Goal: Task Accomplishment & Management: Manage account settings

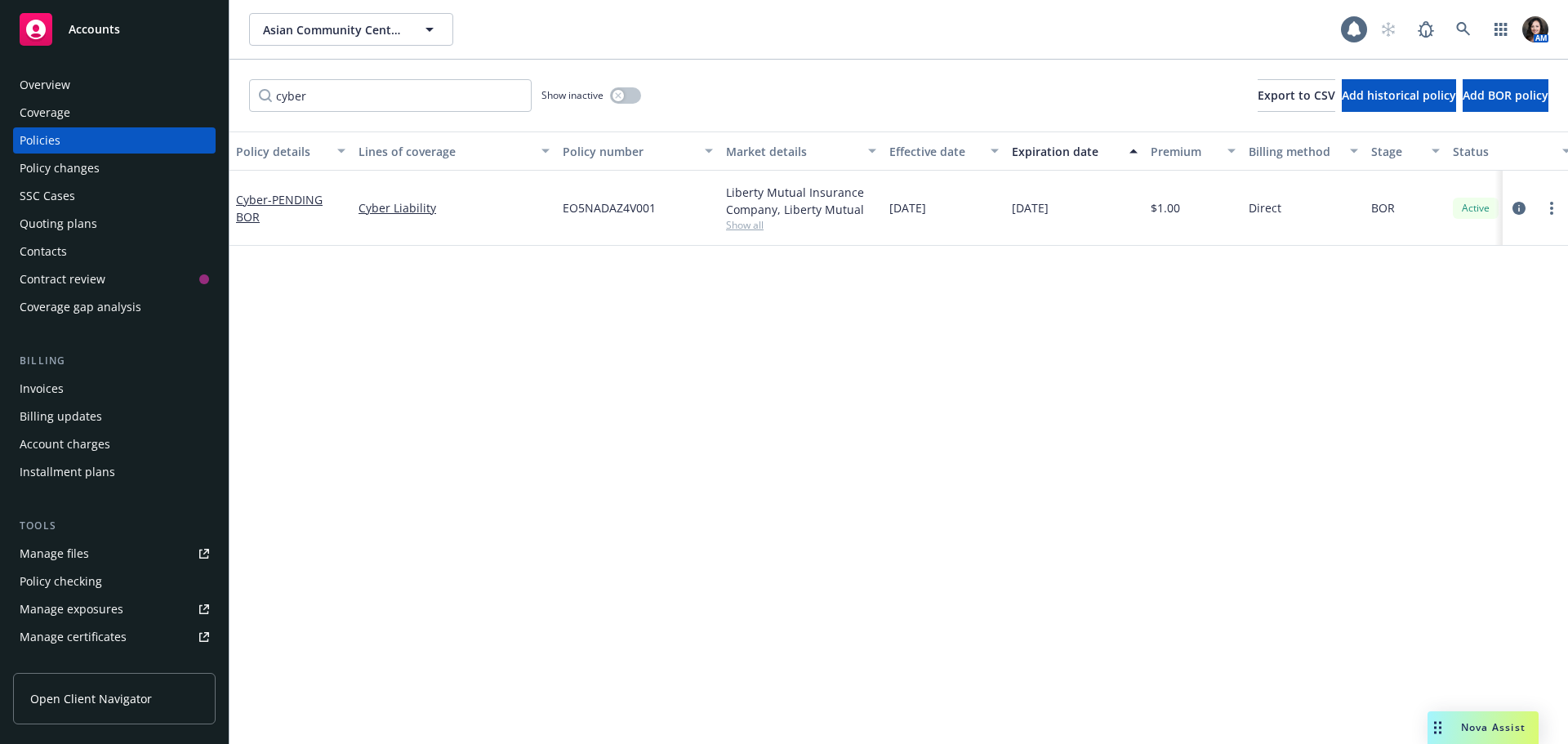
click at [303, 24] on span "Asian Community Center of [GEOGRAPHIC_DATA], Inc." at bounding box center [333, 30] width 141 height 17
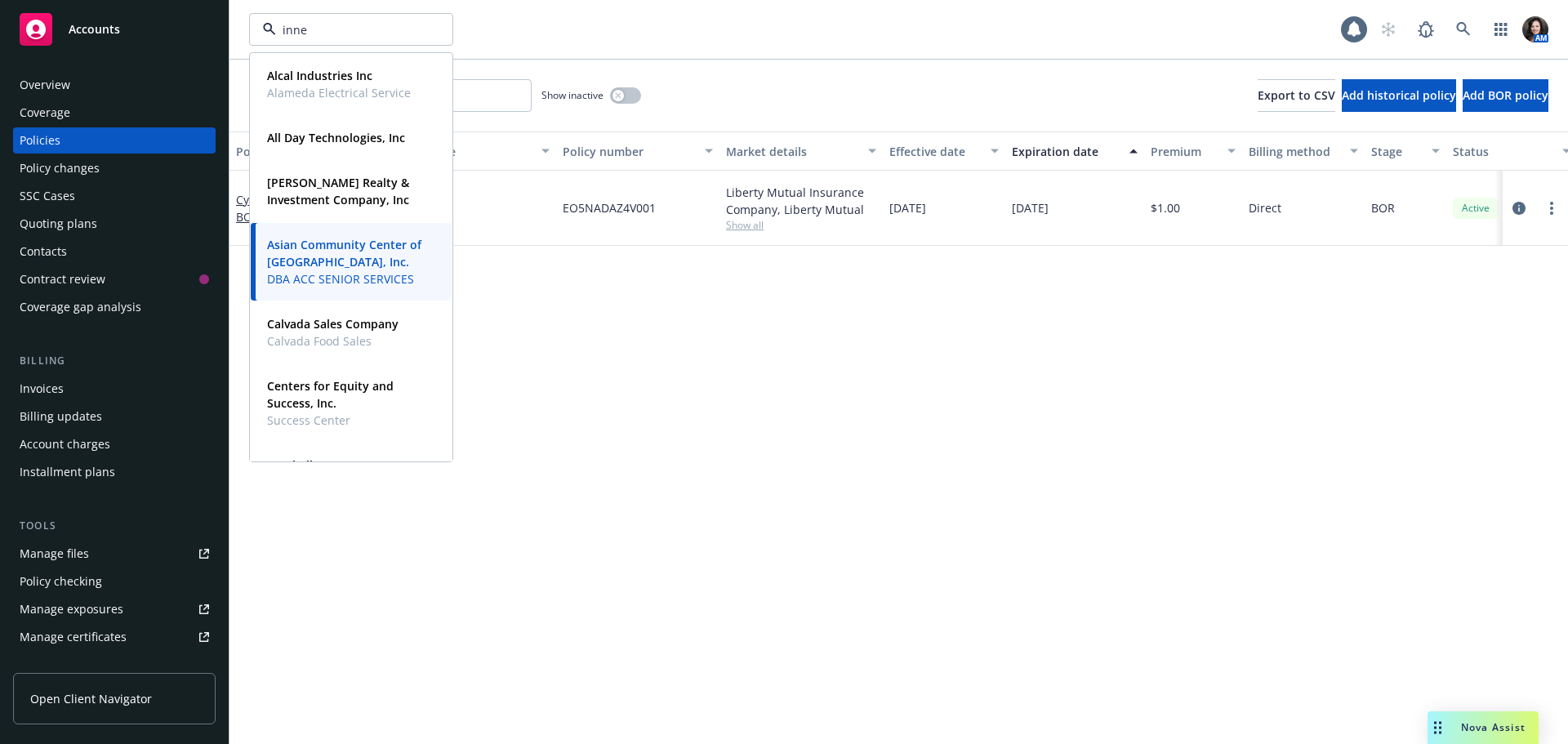
type input "inner"
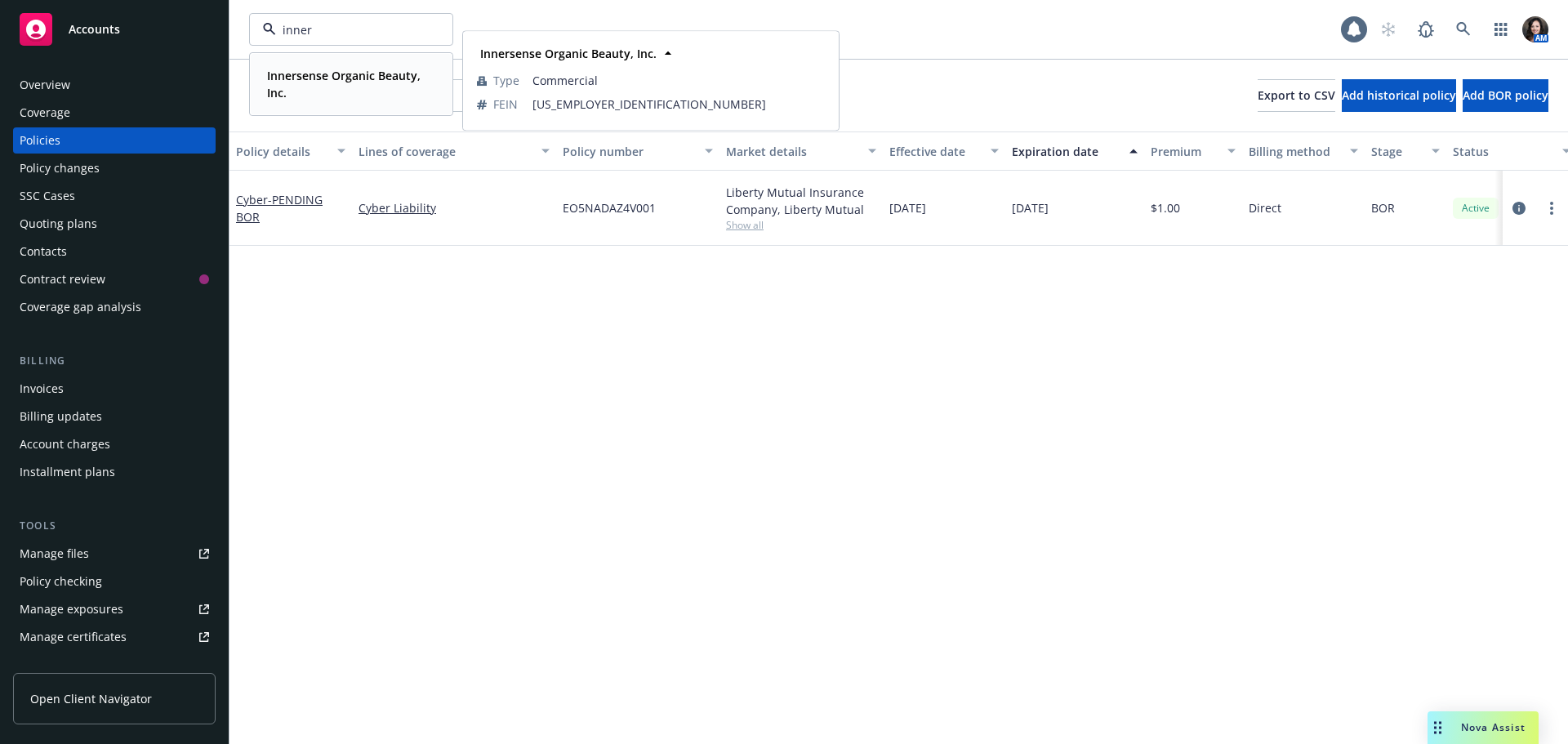
click at [320, 84] on span "Innersense Organic Beauty, Inc." at bounding box center [350, 84] width 165 height 35
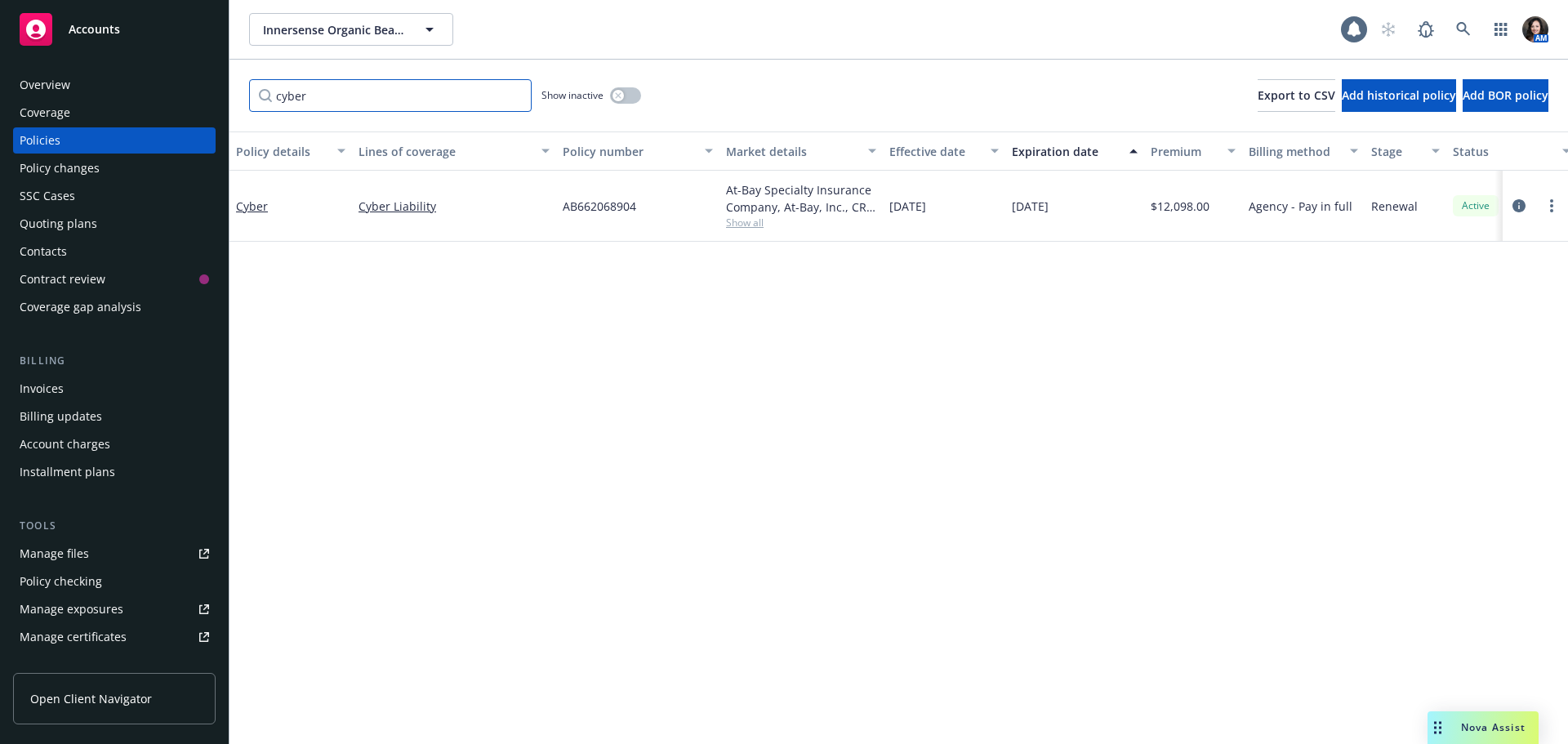
click at [516, 96] on input "cyber" at bounding box center [390, 96] width 283 height 33
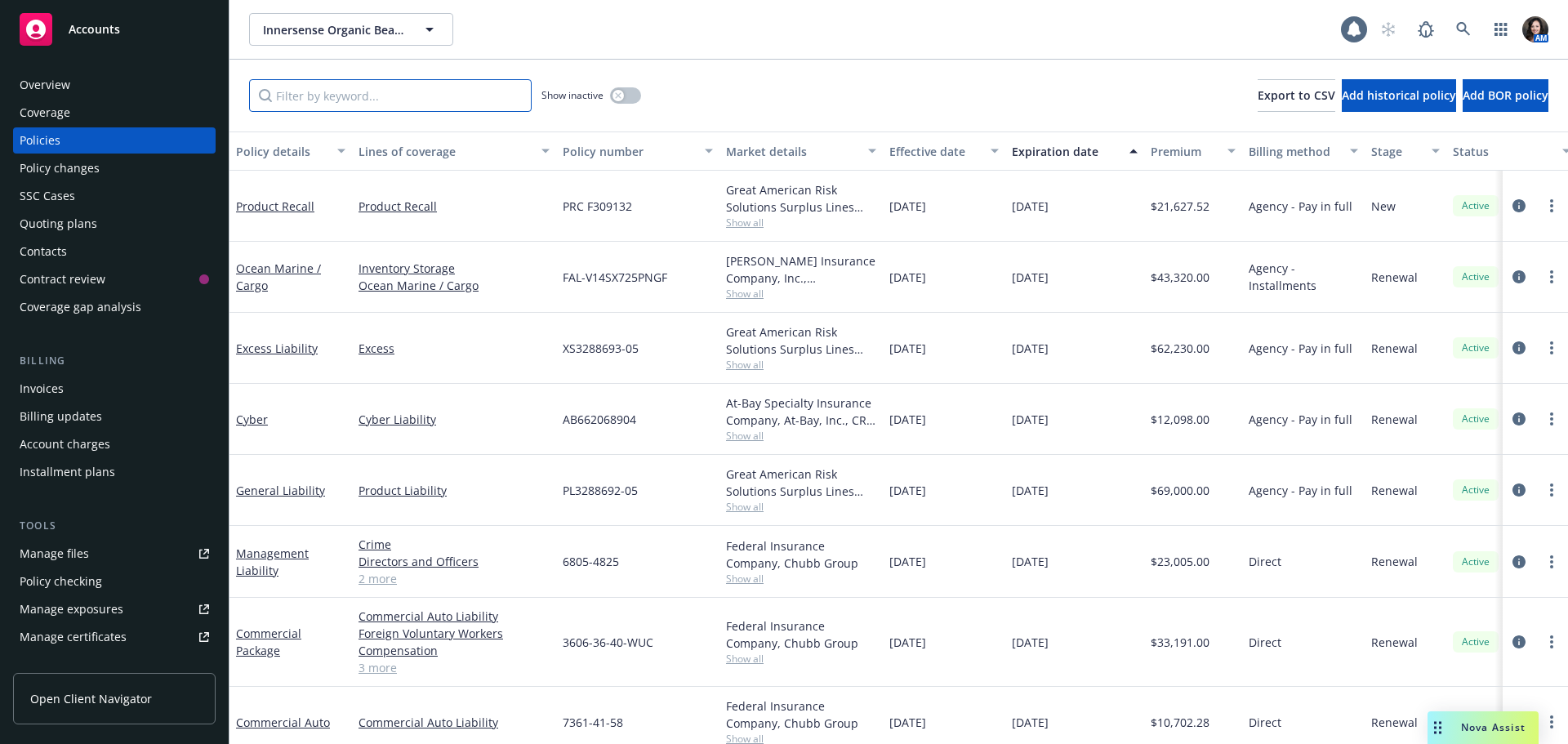
click at [338, 93] on input "Filter by keyword..." at bounding box center [390, 96] width 283 height 33
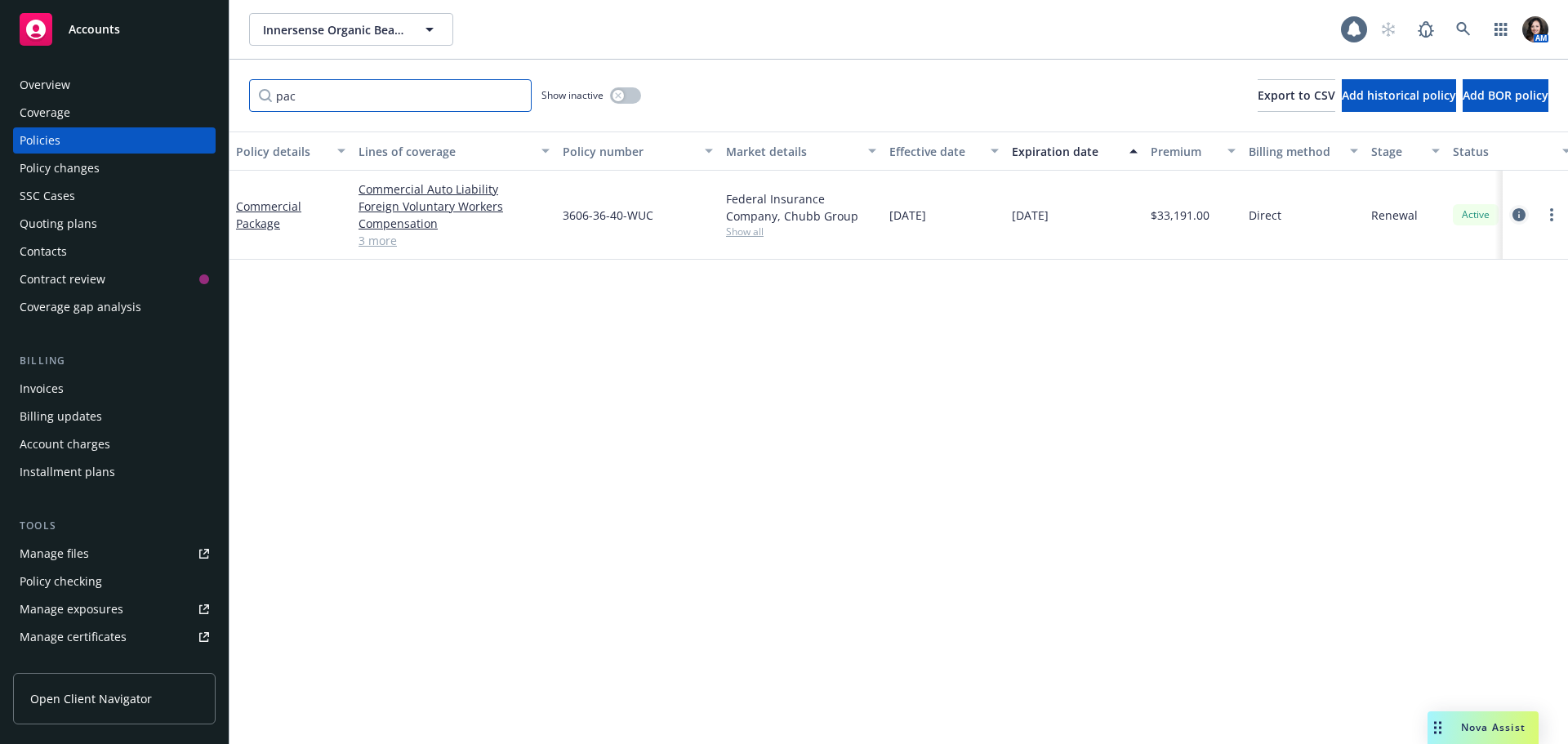
type input "pac"
click at [1525, 211] on icon "circleInformation" at bounding box center [1519, 215] width 13 height 13
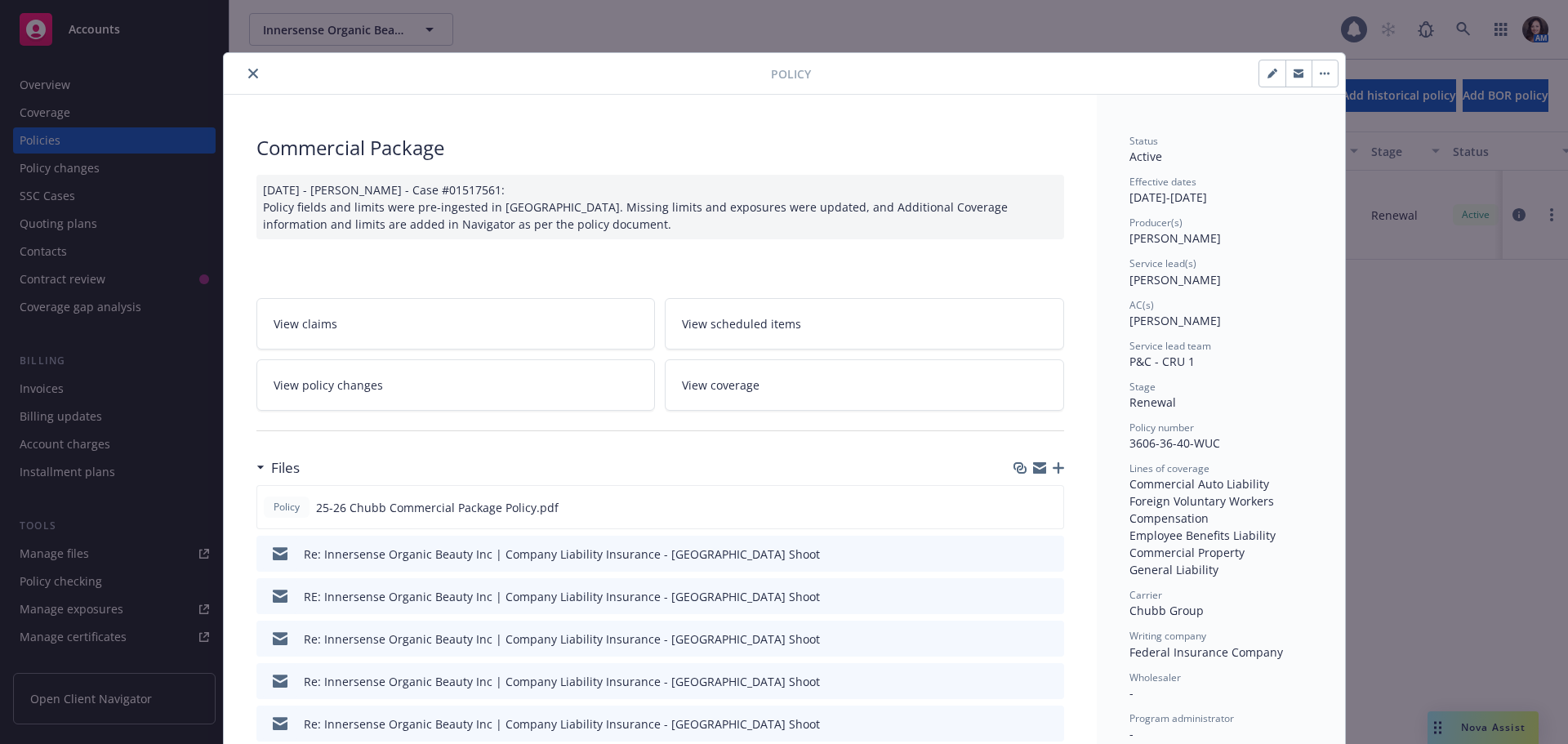
click at [1056, 463] on icon "button" at bounding box center [1059, 468] width 12 height 12
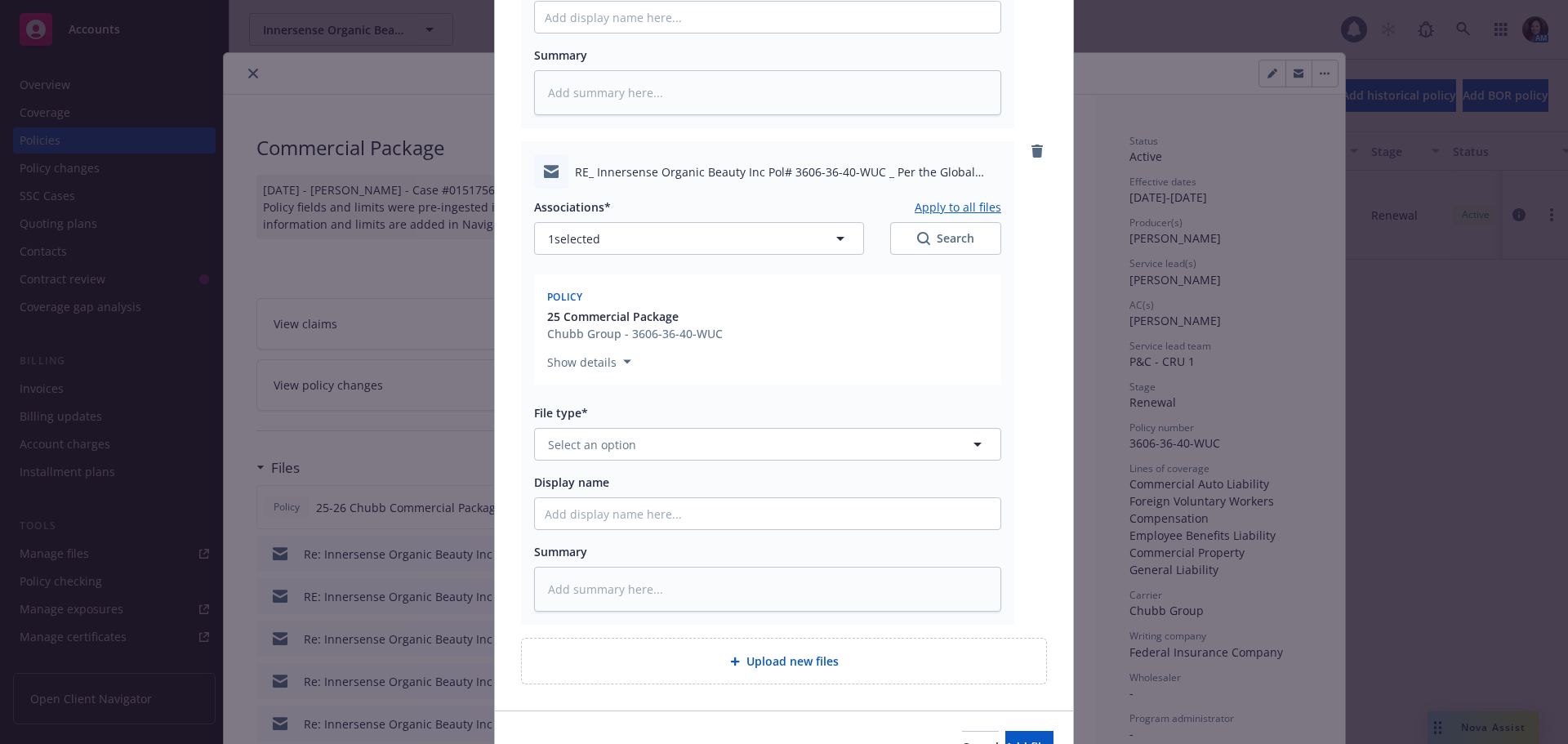
scroll to position [639, 0]
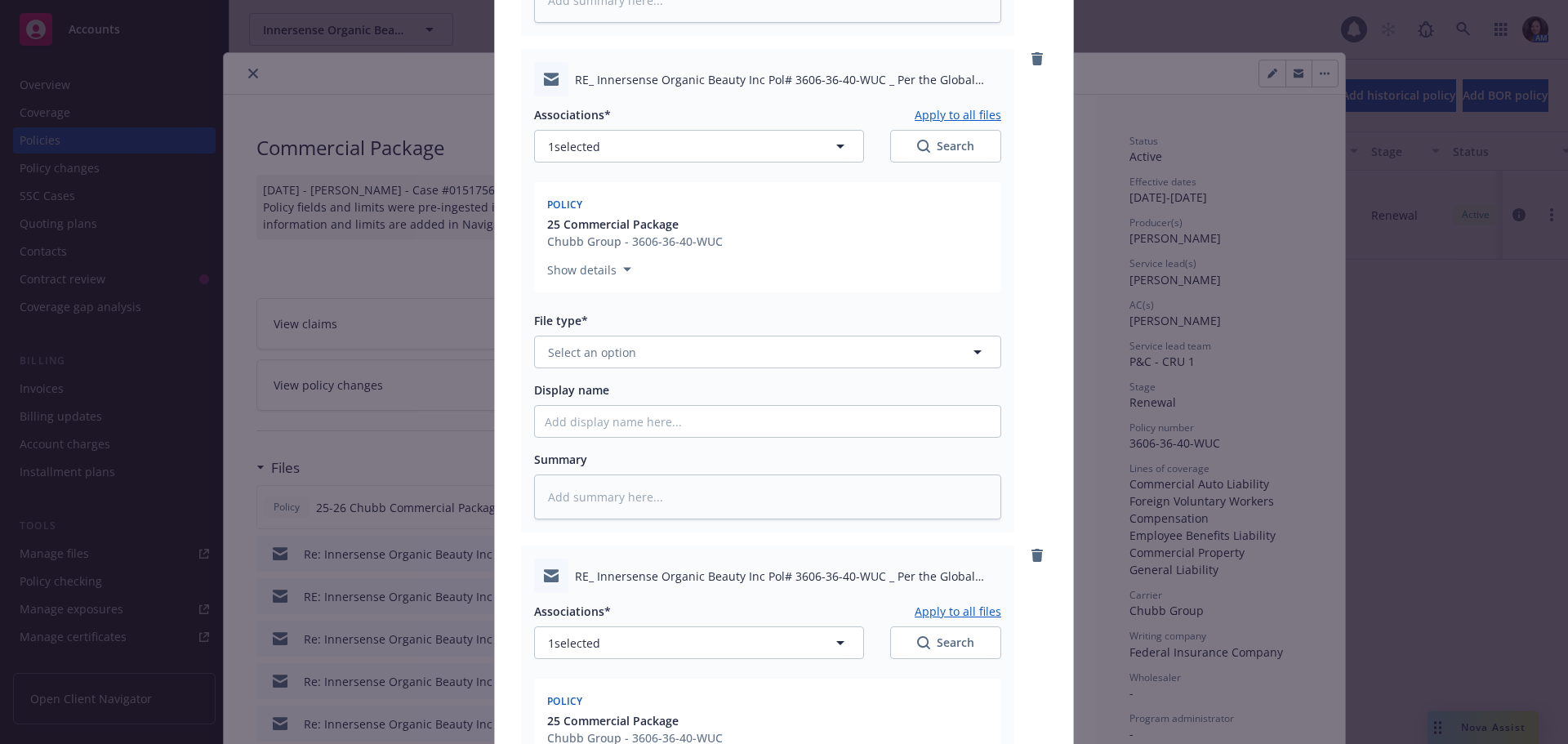
type textarea "x"
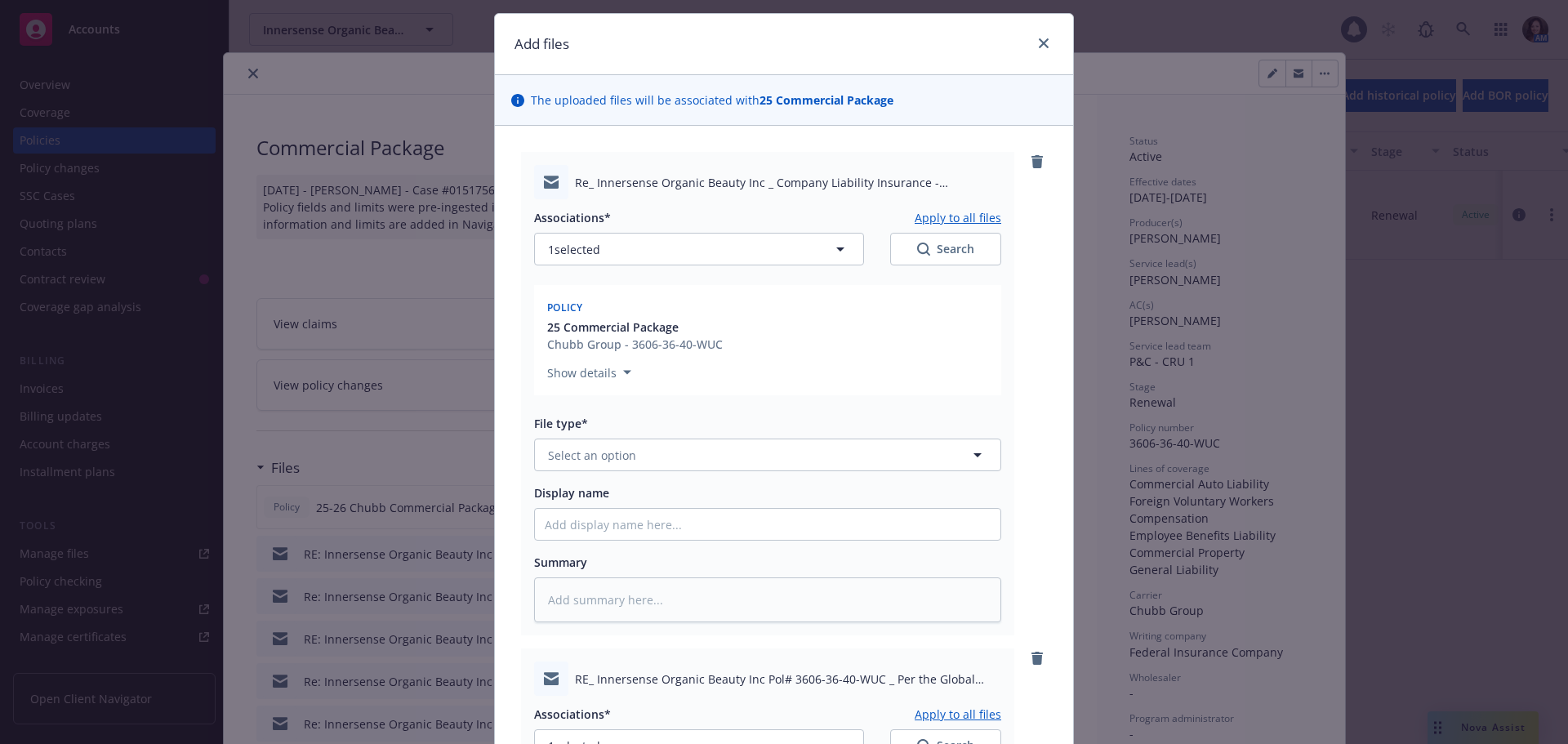
scroll to position [0, 0]
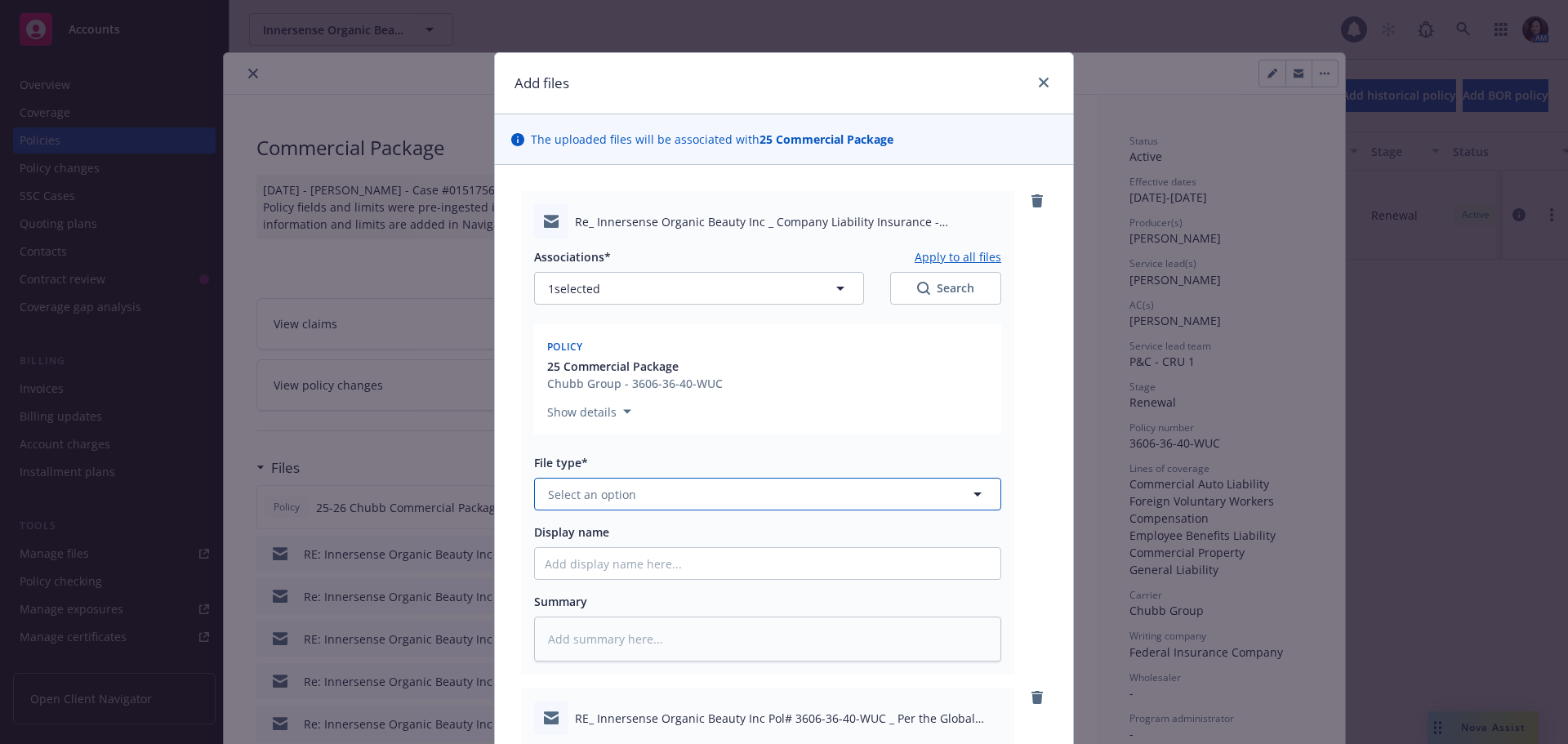
click at [572, 505] on button "Select an option" at bounding box center [767, 494] width 467 height 33
type input "mail"
drag, startPoint x: 577, startPoint y: 516, endPoint x: 565, endPoint y: 537, distance: 24.2
click at [565, 537] on div "Associations* Apply to all files 1 selected Search Policy 25 Commercial Package…" at bounding box center [767, 451] width 467 height 423
click at [565, 537] on span "Email" at bounding box center [566, 539] width 31 height 17
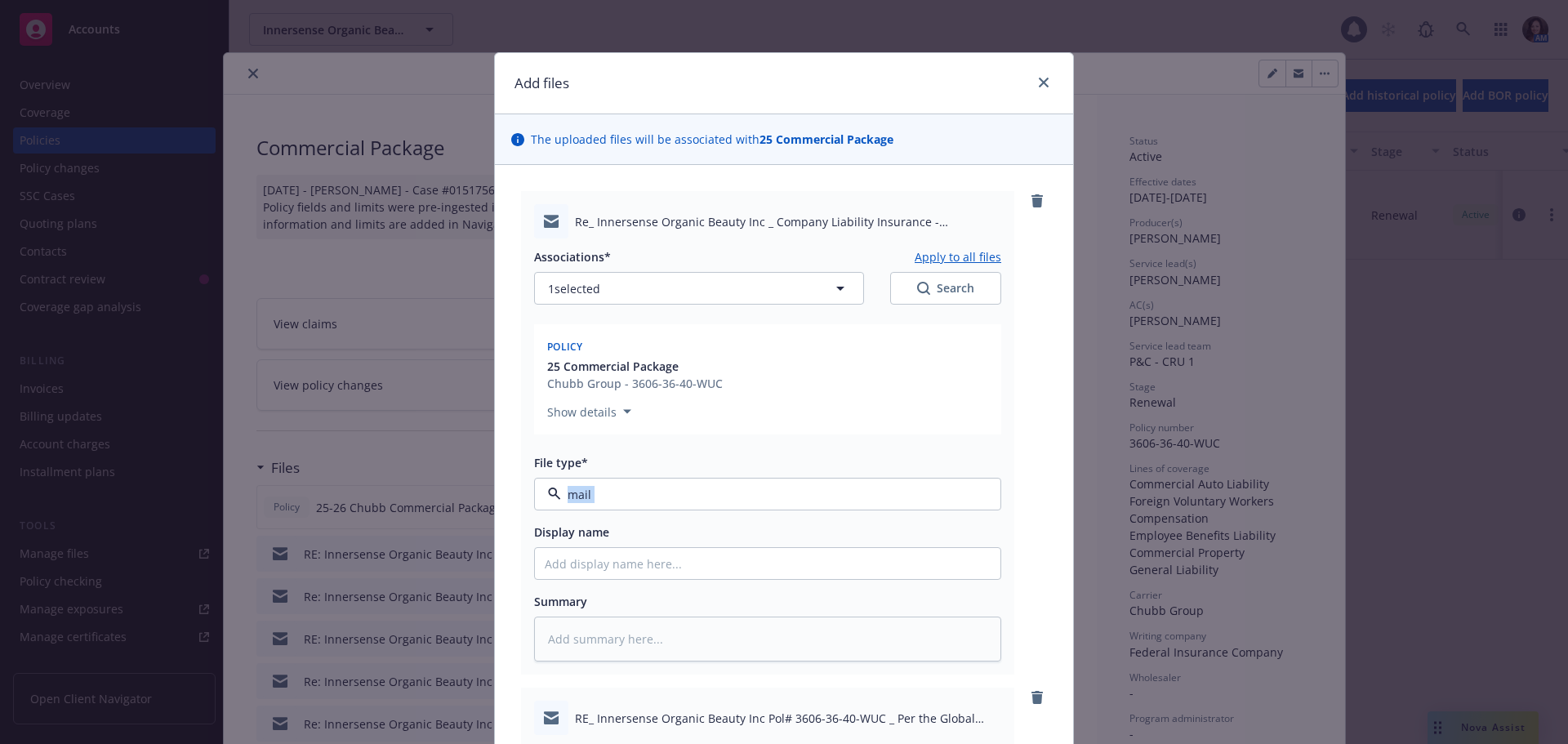
type textarea "x"
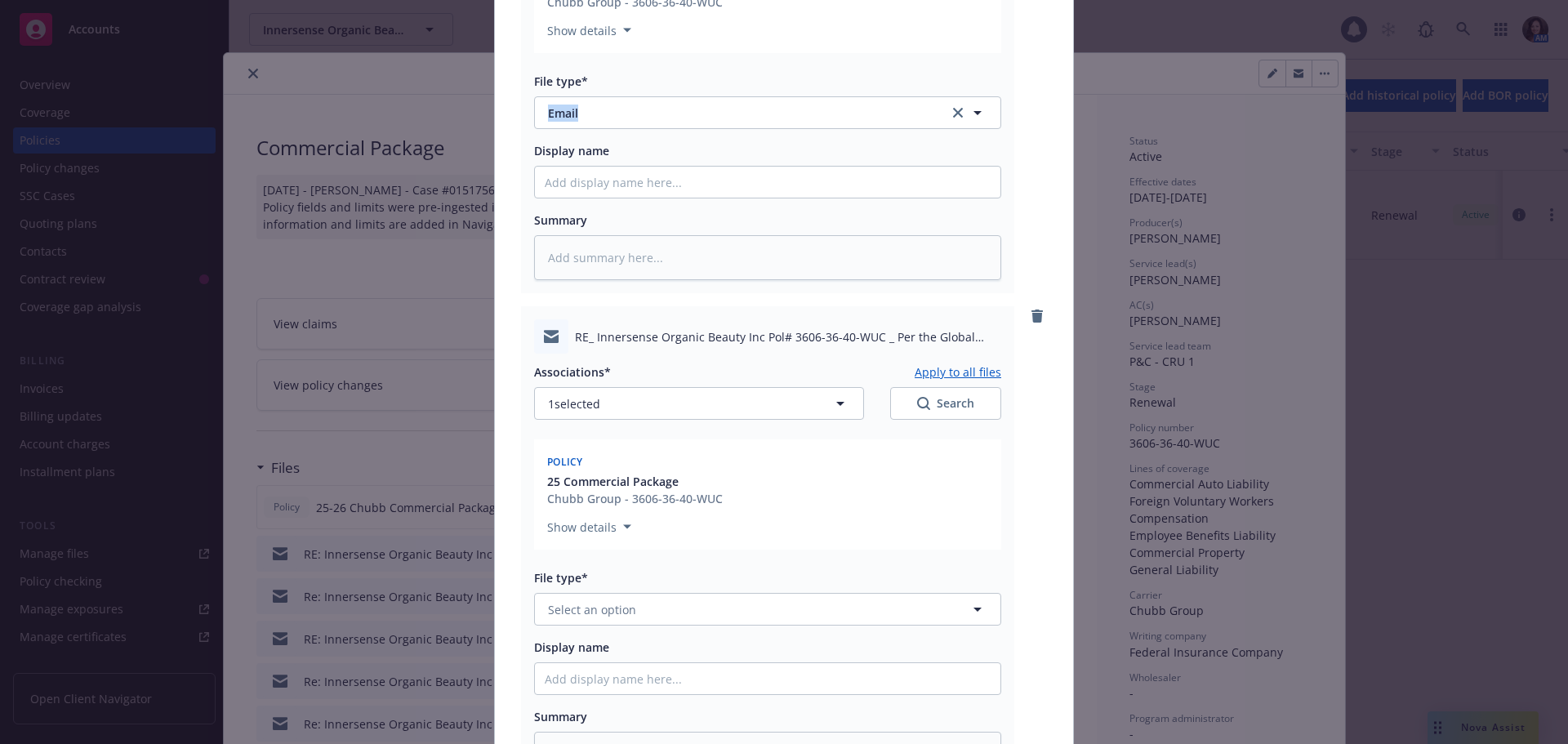
scroll to position [408, 0]
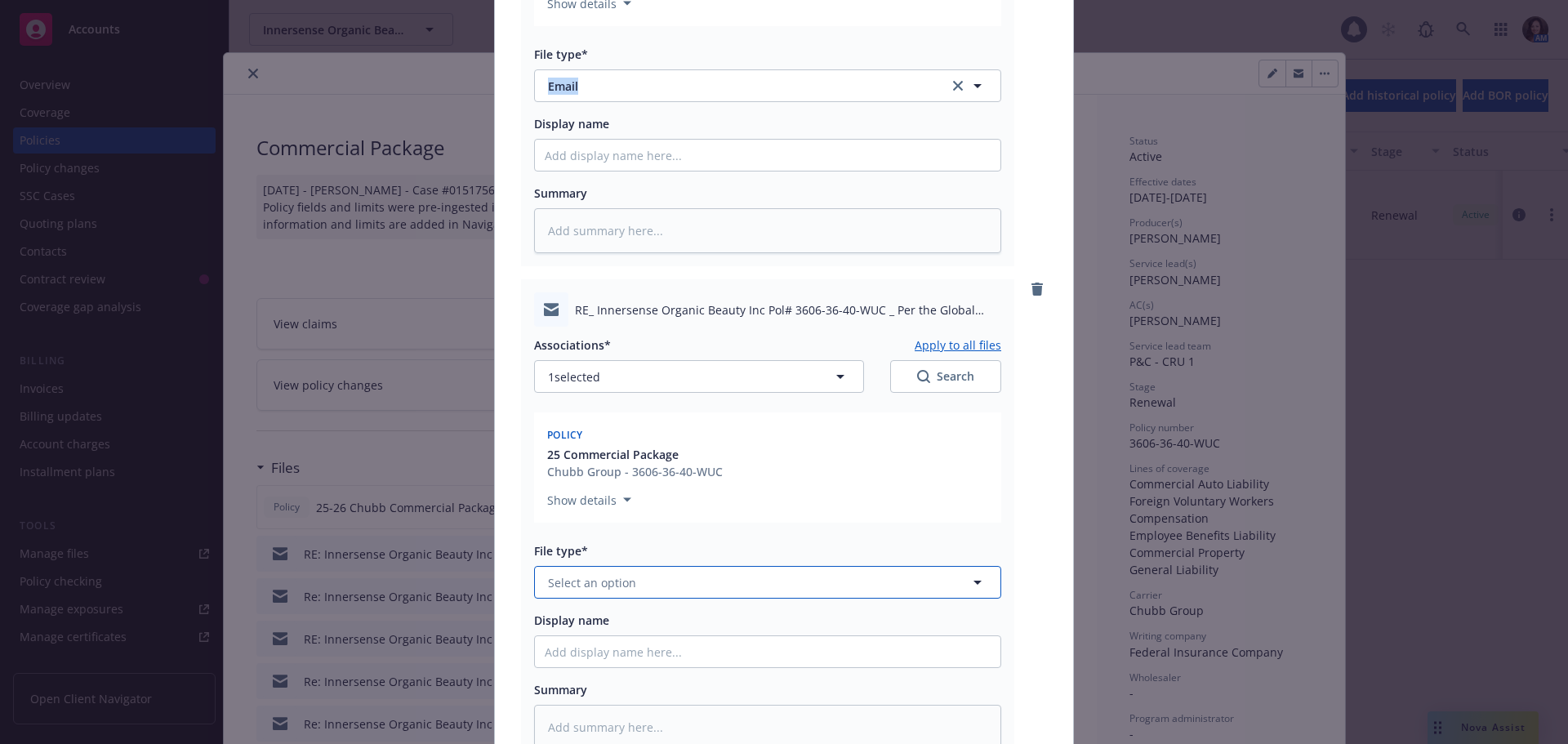
click at [593, 588] on span "Select an option" at bounding box center [592, 583] width 88 height 17
type input "email"
click at [575, 616] on div "Email" at bounding box center [565, 627] width 40 height 24
type textarea "x"
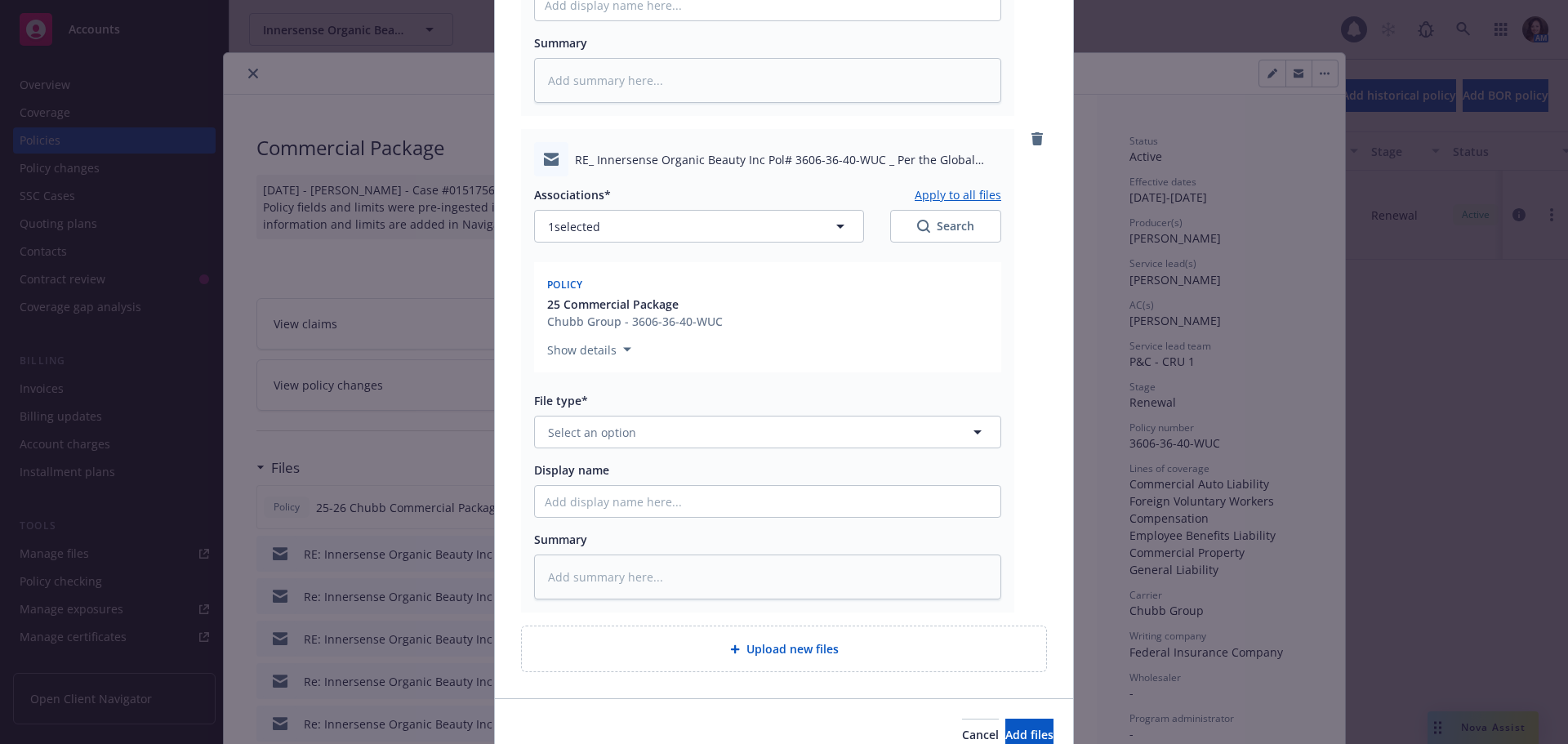
scroll to position [1062, 0]
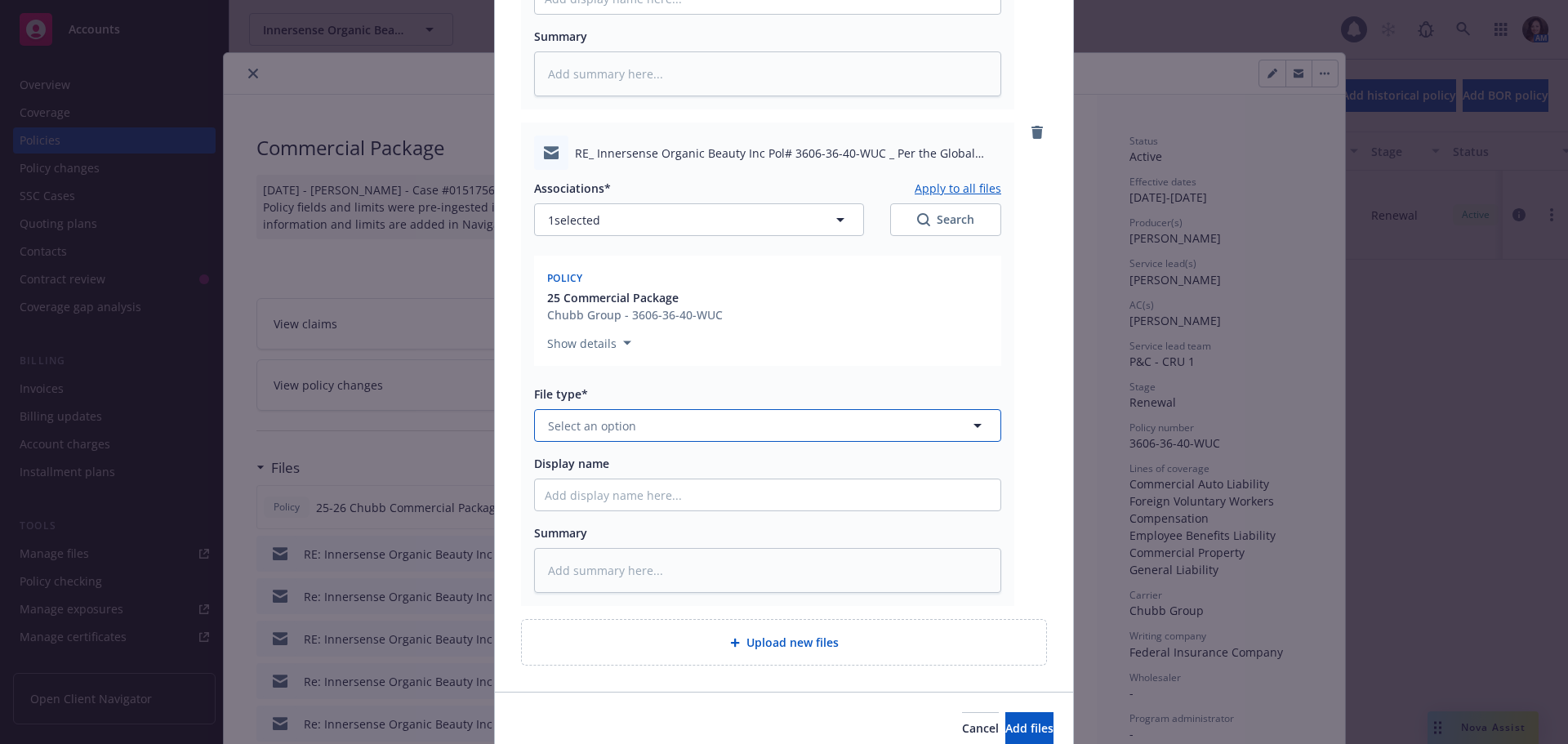
click at [560, 438] on button "Select an option" at bounding box center [767, 426] width 467 height 33
type input "email"
click at [1007, 720] on button "Add files" at bounding box center [1030, 729] width 48 height 33
type textarea "x"
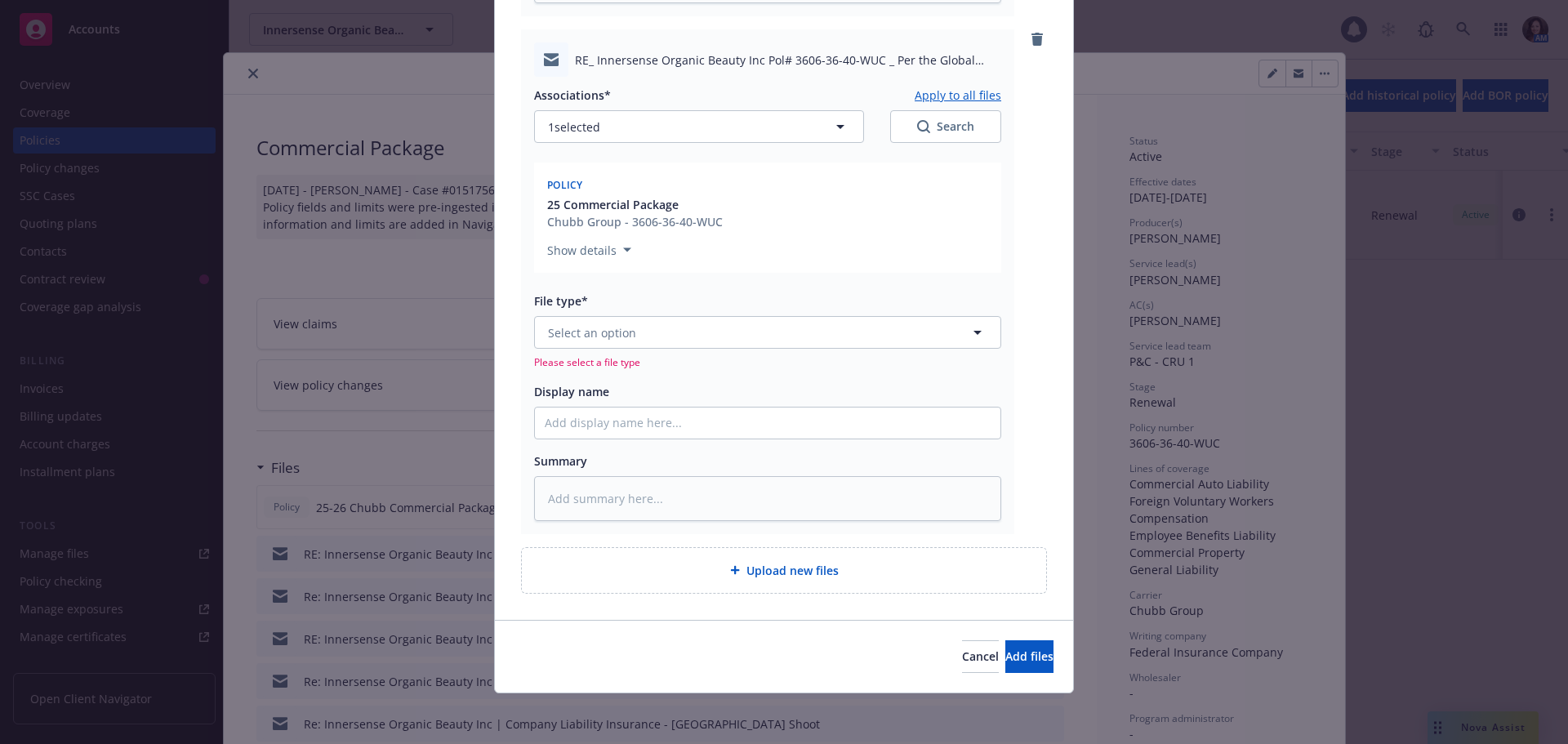
scroll to position [1157, 0]
click at [613, 342] on button "Select an option" at bounding box center [767, 331] width 467 height 33
type input "email"
click at [602, 361] on div "Email" at bounding box center [767, 376] width 465 height 43
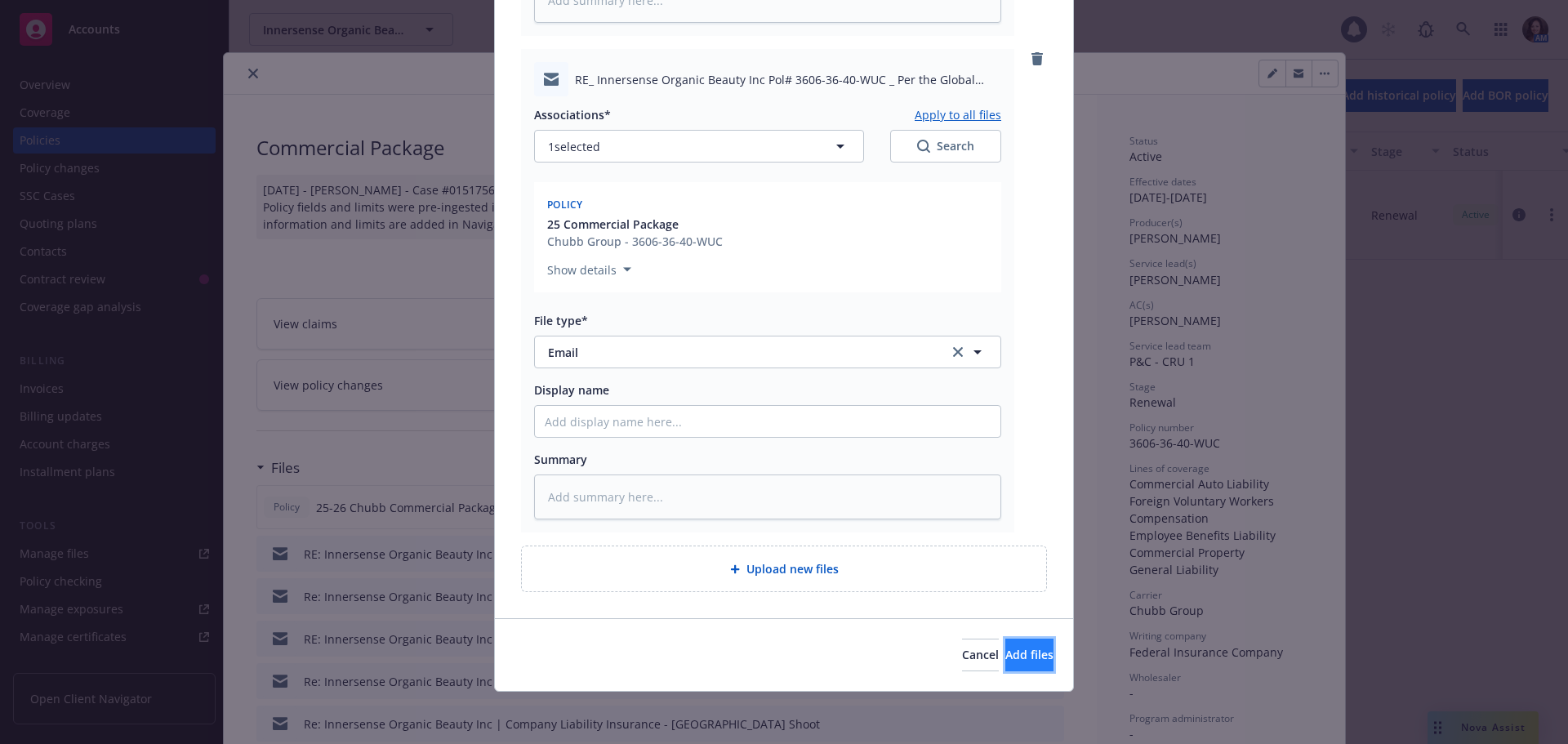
click at [1025, 656] on button "Add files" at bounding box center [1030, 656] width 48 height 33
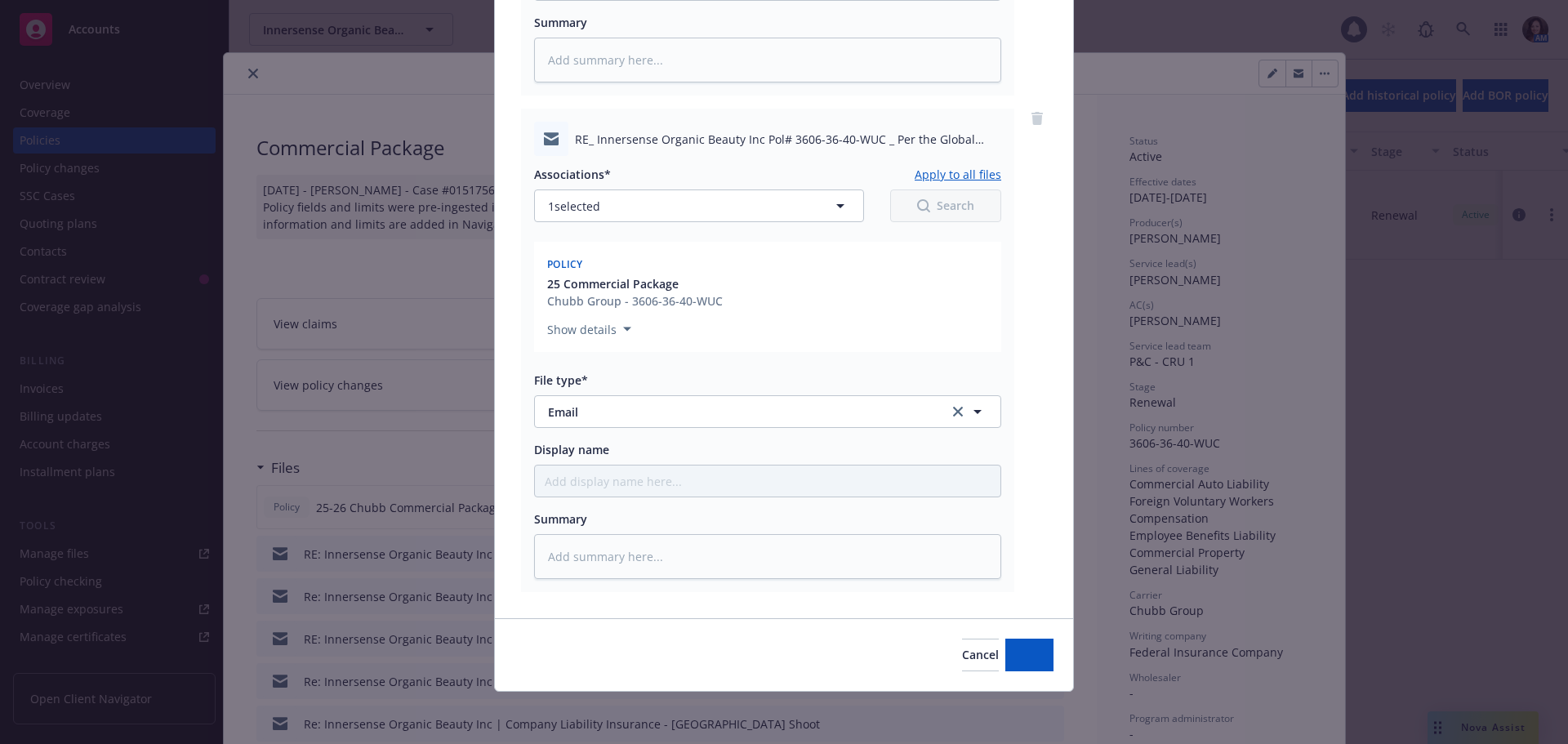
scroll to position [1076, 0]
type textarea "x"
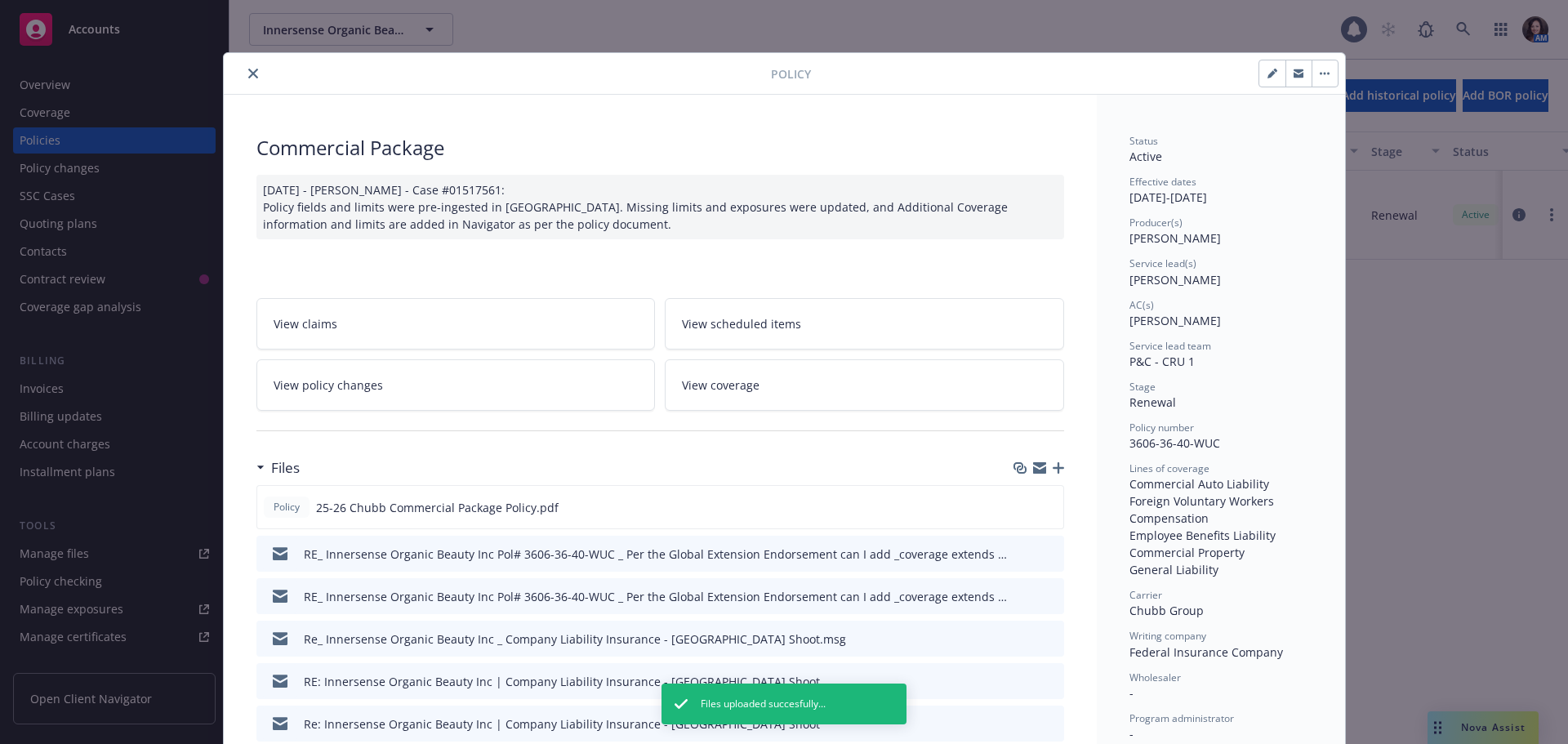
click at [252, 74] on button "close" at bounding box center [254, 74] width 20 height 20
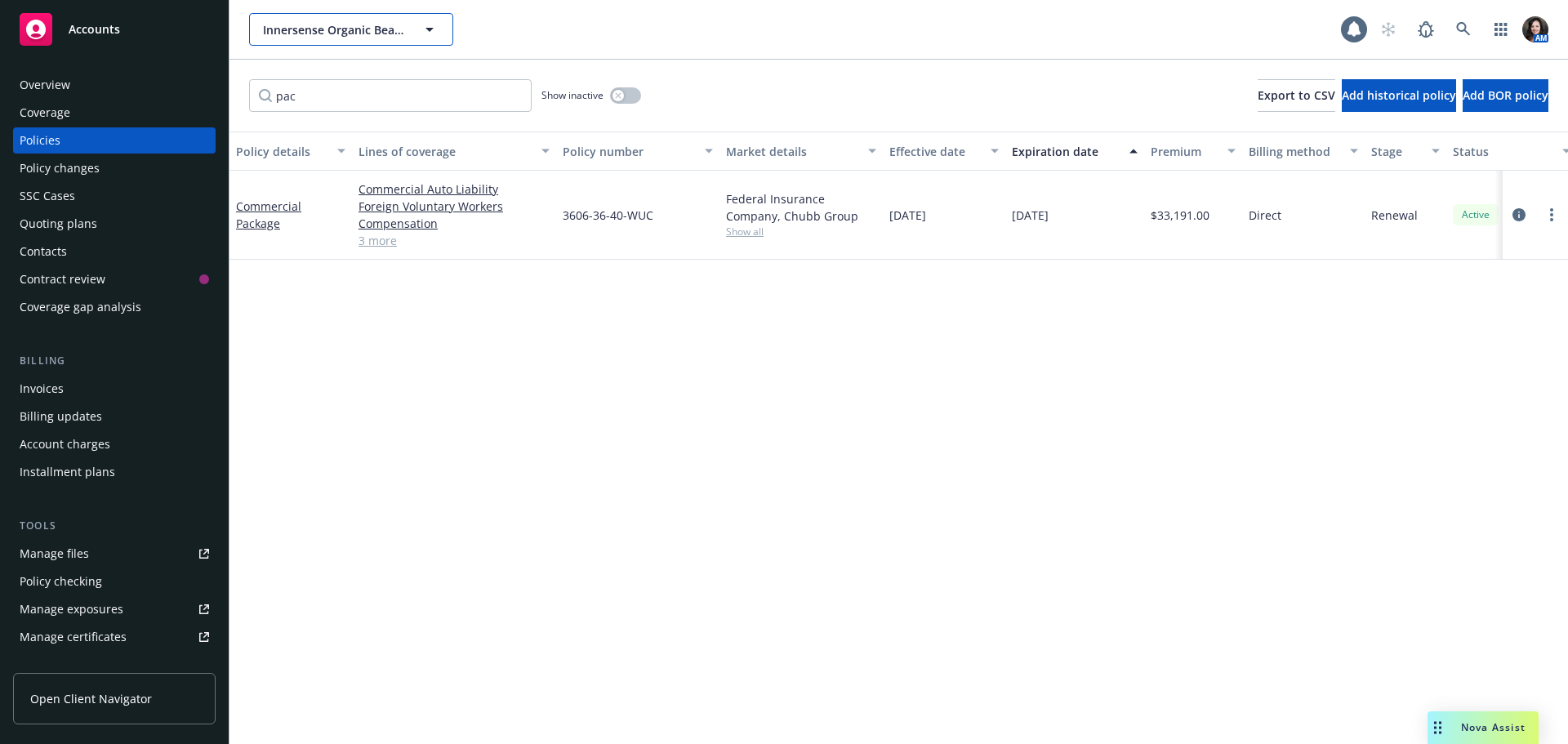
click at [327, 31] on span "Innersense Organic Beauty, Inc." at bounding box center [333, 30] width 141 height 17
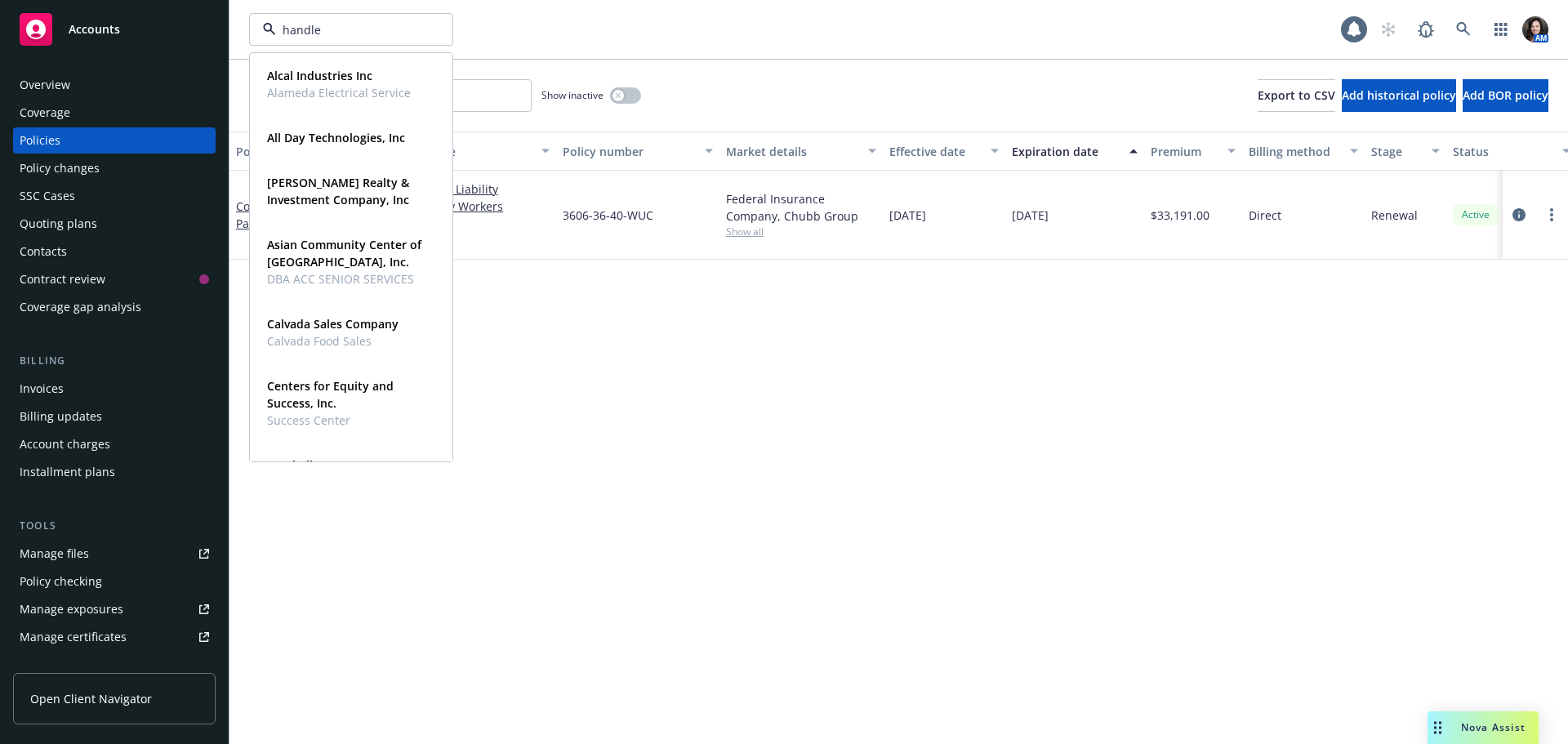
type input "[PERSON_NAME]"
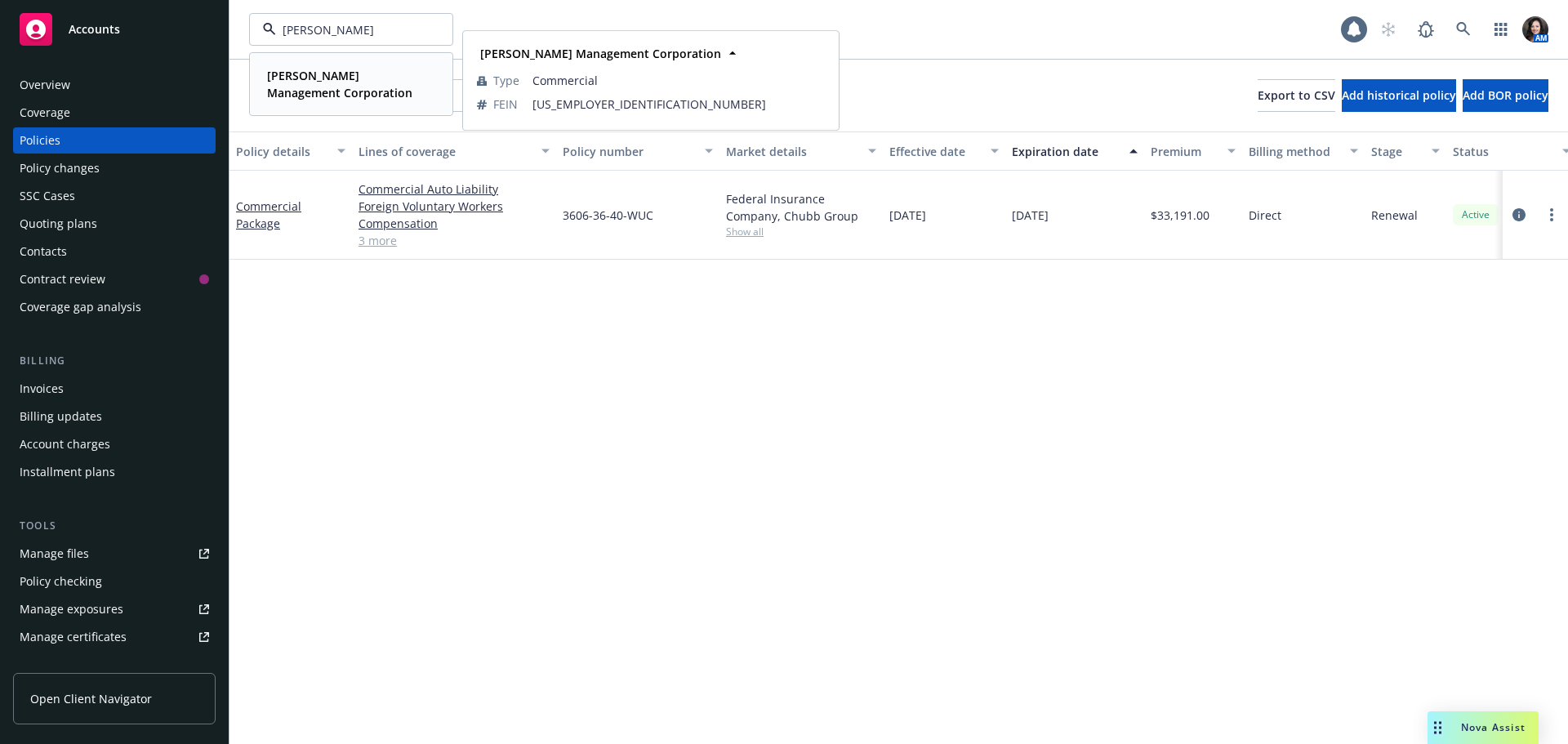
click at [317, 104] on div "[PERSON_NAME] Management Corporation" at bounding box center [347, 83] width 174 height 41
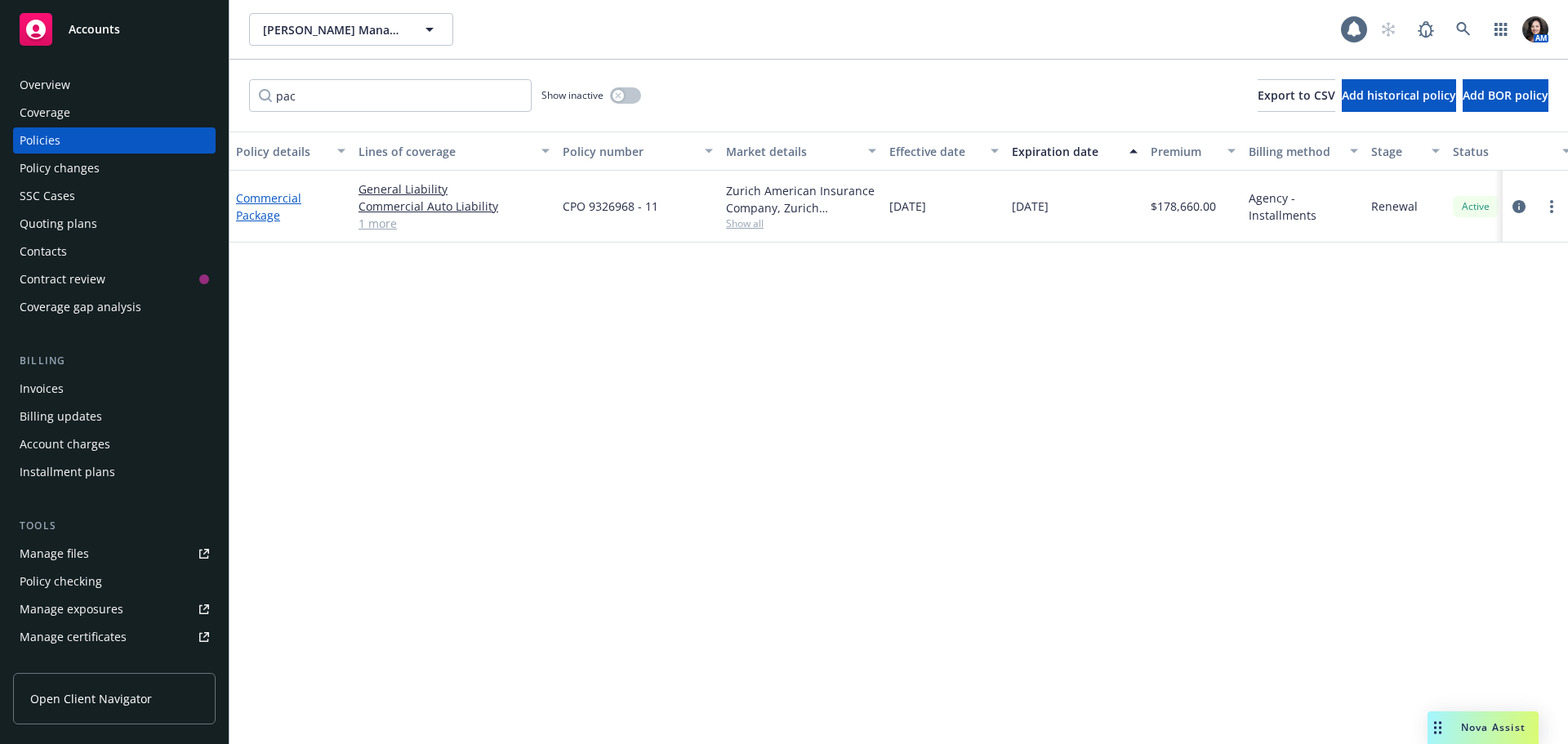
click at [263, 201] on link "Commercial Package" at bounding box center [269, 207] width 65 height 33
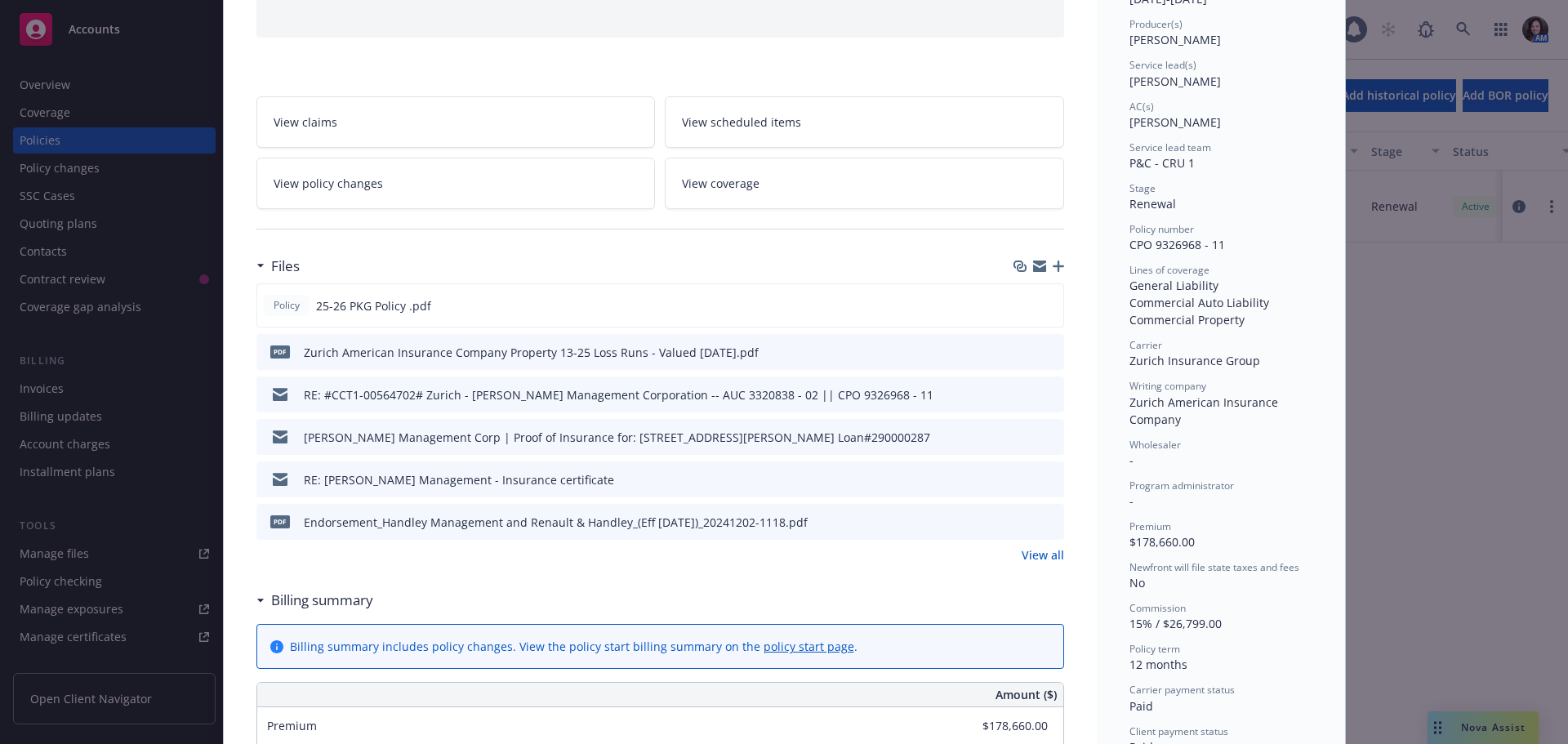
scroll to position [245, 0]
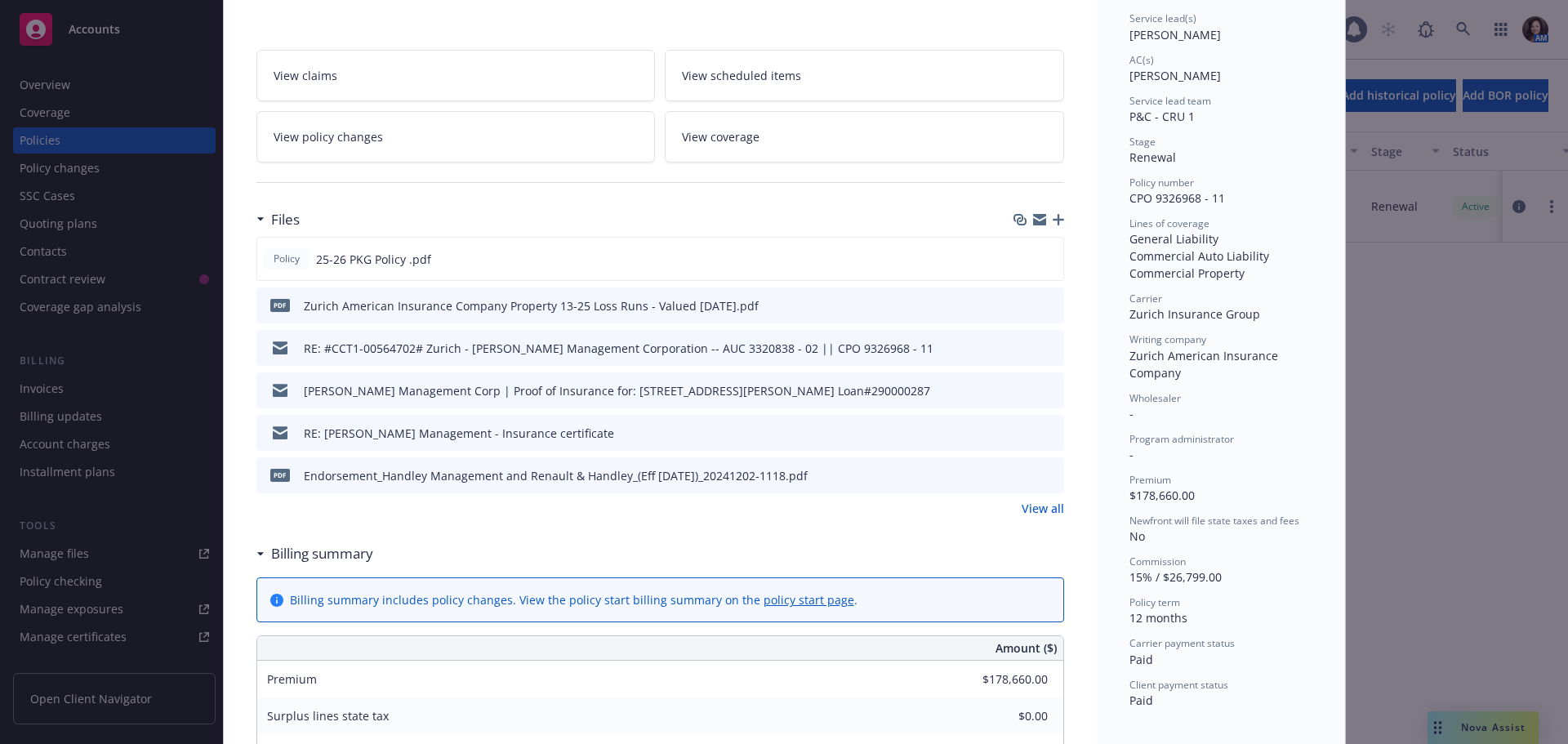
click at [87, 222] on div "Policy Commercial Package Add internal notes here... View claims View scheduled…" at bounding box center [784, 372] width 1568 height 744
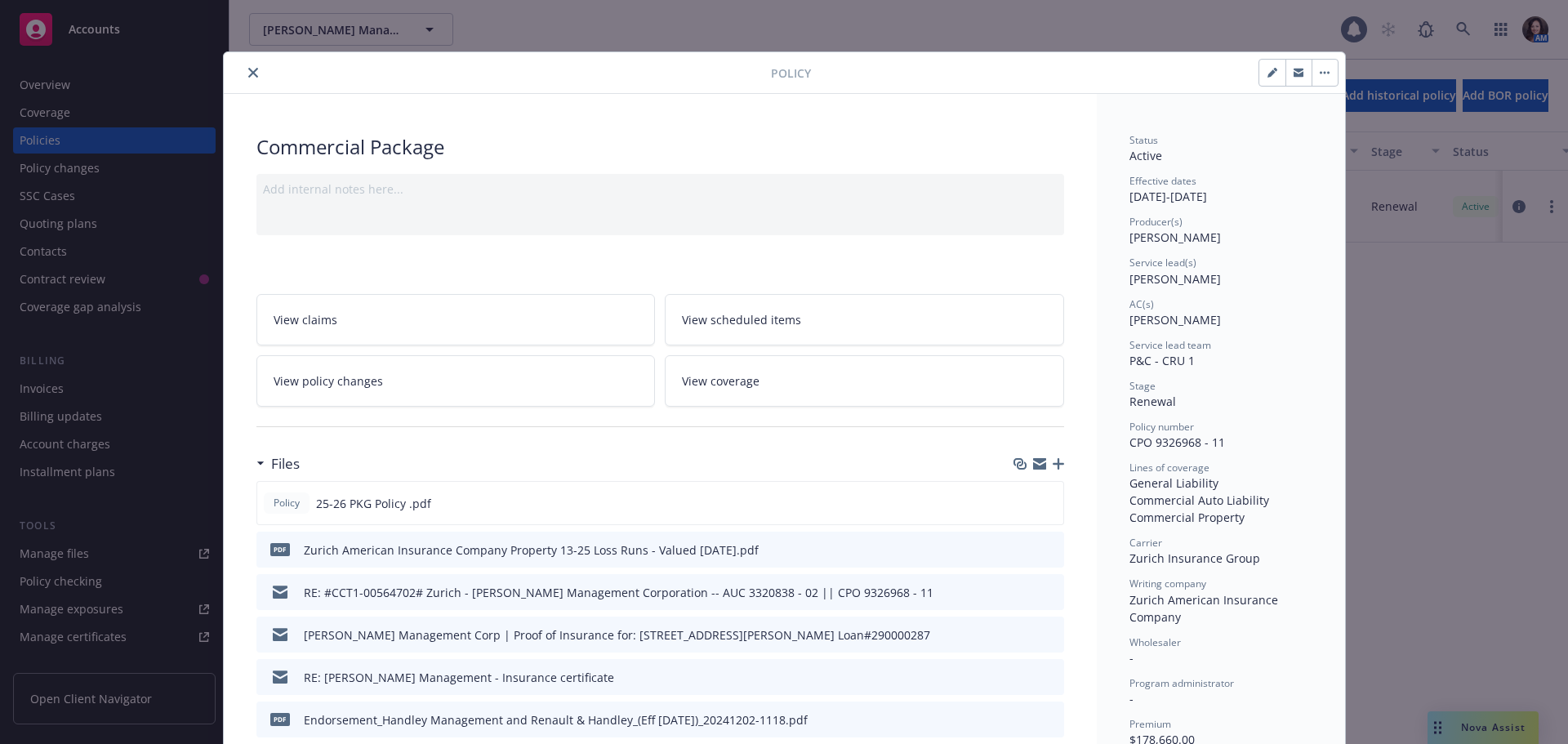
scroll to position [0, 0]
click at [236, 71] on div at bounding box center [501, 74] width 541 height 20
click at [244, 69] on button "close" at bounding box center [254, 74] width 20 height 20
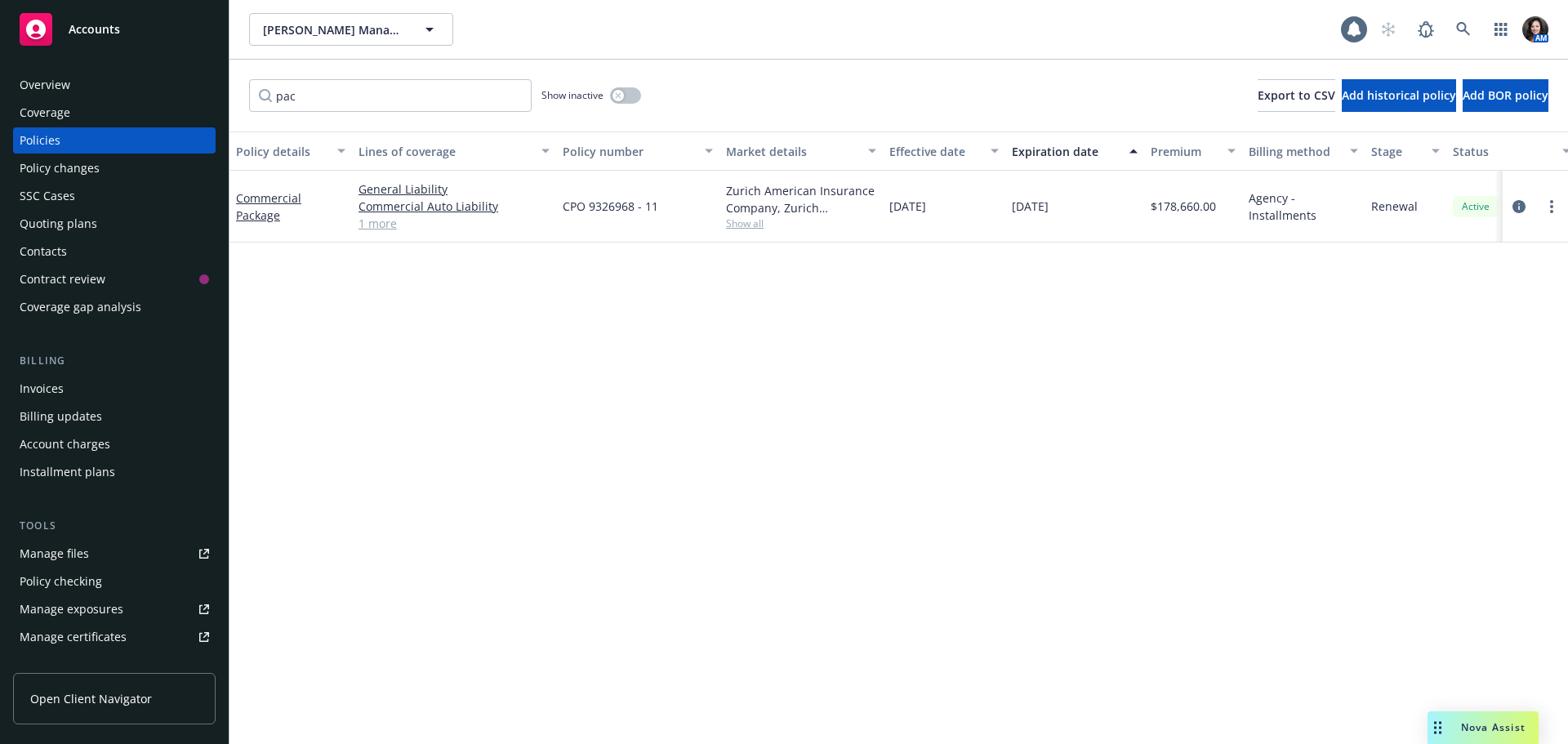
click at [64, 220] on div "Quoting plans" at bounding box center [59, 224] width 78 height 26
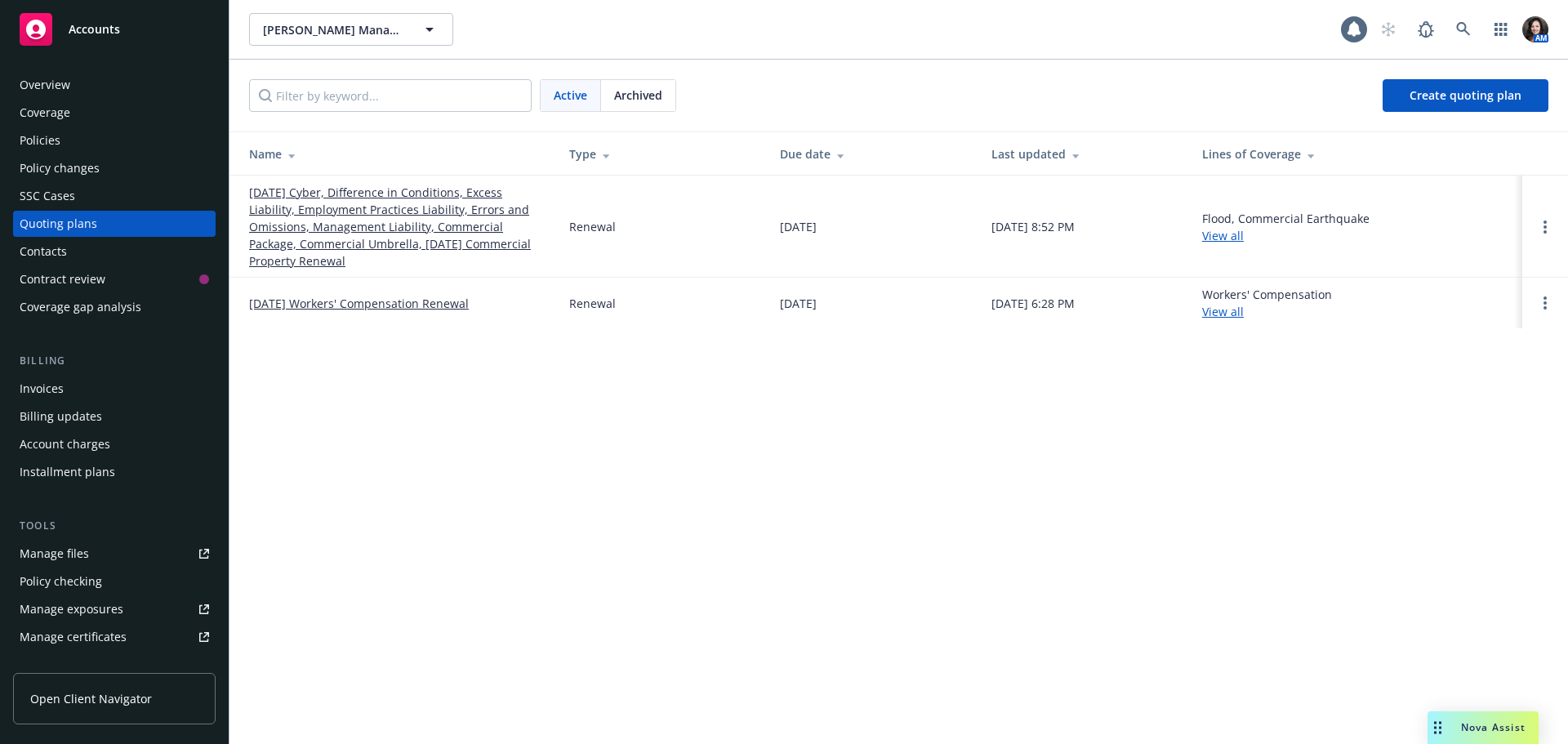
click at [325, 214] on link "[DATE] Cyber, Difference in Conditions, Excess Liability, Employment Practices …" at bounding box center [396, 227] width 294 height 86
